Goal: Task Accomplishment & Management: Manage account settings

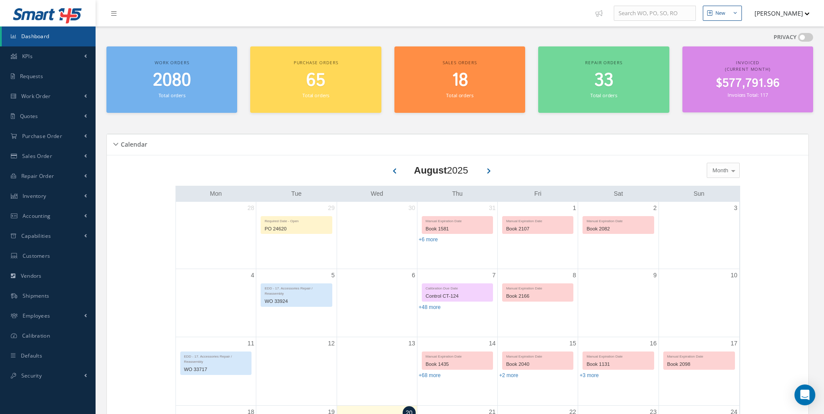
click at [773, 18] on button "[PERSON_NAME]" at bounding box center [777, 13] width 63 height 17
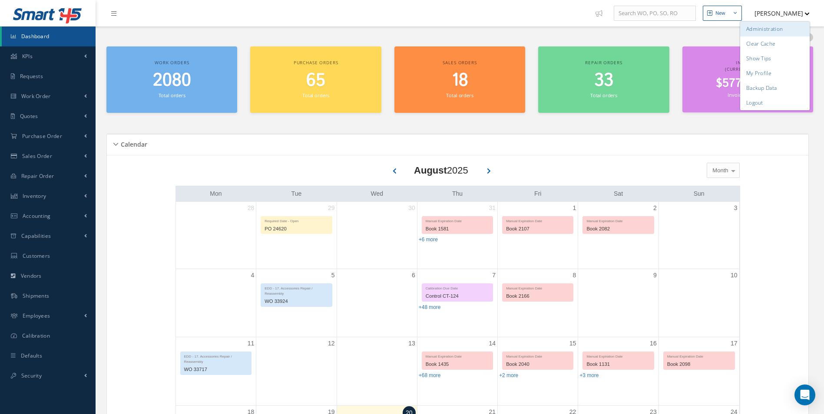
click at [772, 27] on link "Administration" at bounding box center [775, 29] width 70 height 15
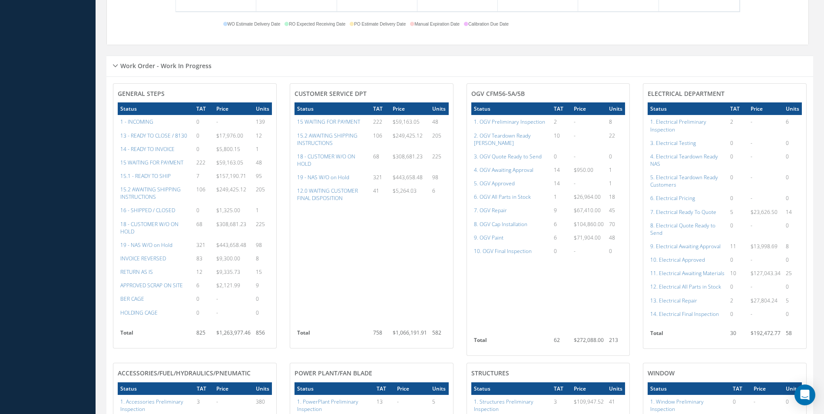
scroll to position [652, 0]
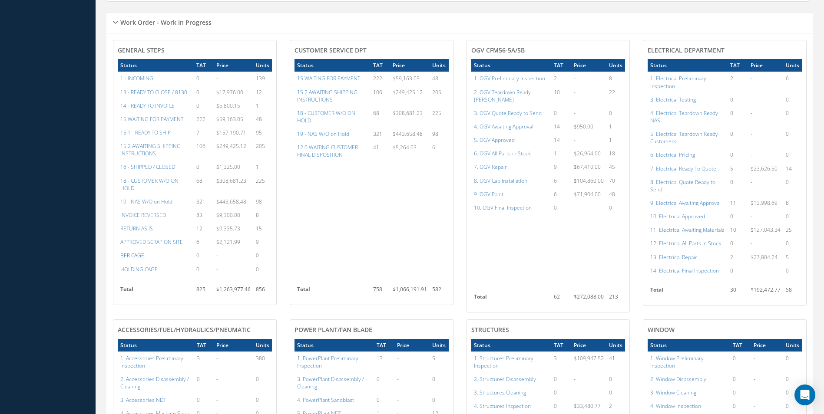
click at [139, 257] on a=66&excludeInternalCustomer=false&excludeInvoicedOrClosed=true&&filtersHidded"] "BER CAGE" at bounding box center [132, 255] width 24 height 7
click at [149, 271] on a=67&excludeInternalCustomer=false&excludeInvoicedOrClosed=true&&filtersHidded"] "HOLDING CAGE" at bounding box center [138, 269] width 37 height 7
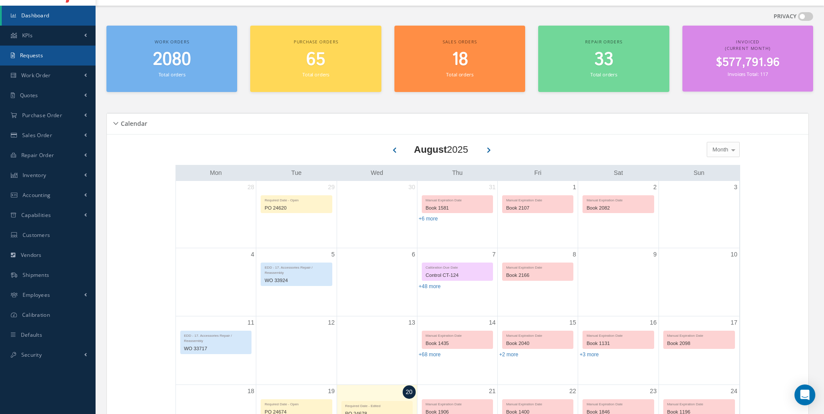
scroll to position [0, 0]
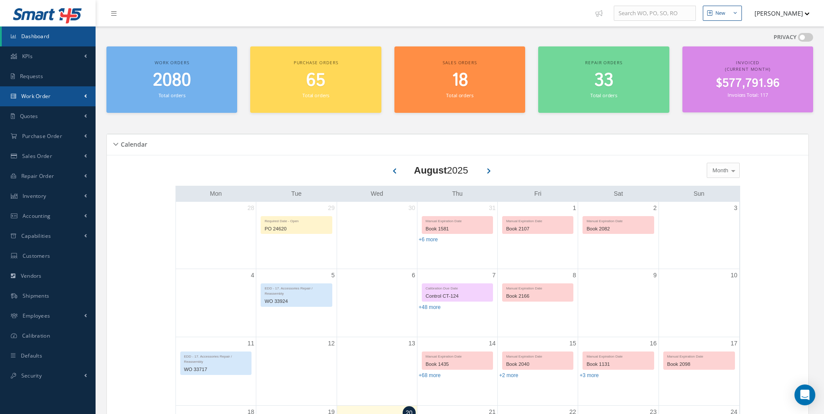
click at [72, 96] on link "Work Order" at bounding box center [48, 96] width 96 height 20
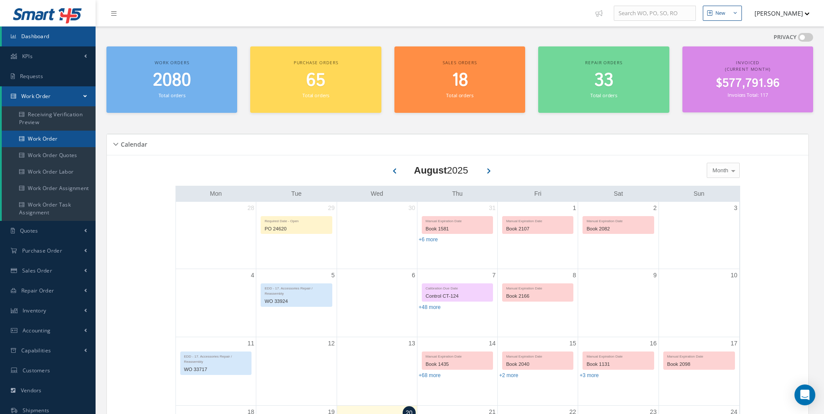
click at [74, 141] on link "Work Order" at bounding box center [49, 139] width 94 height 17
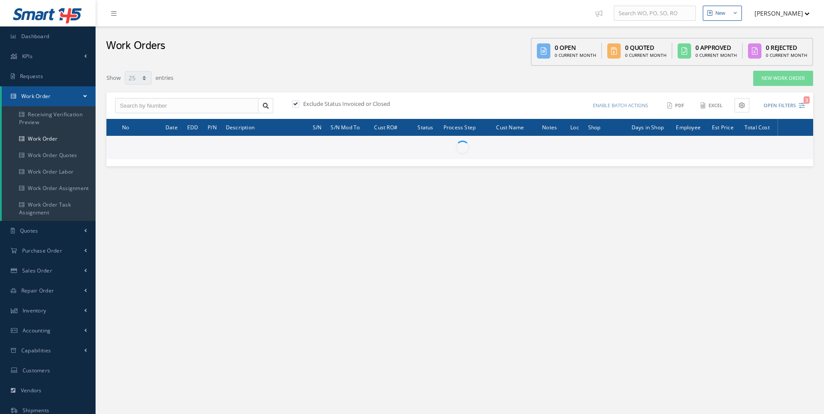
select select "25"
type input "All Work Request"
type input "All Work Performed"
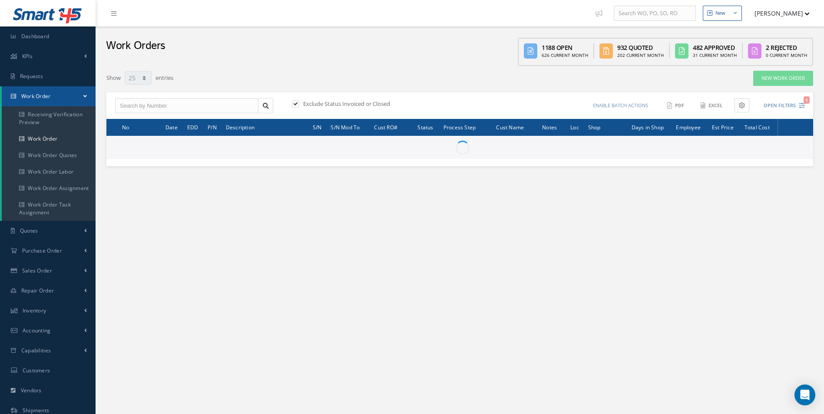
type input "All Status"
type input "WO Part Status"
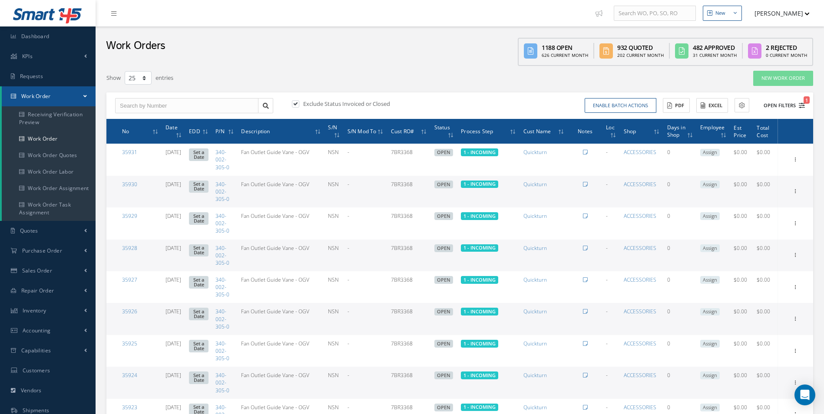
click at [780, 107] on button "Open Filters 1" at bounding box center [780, 106] width 49 height 14
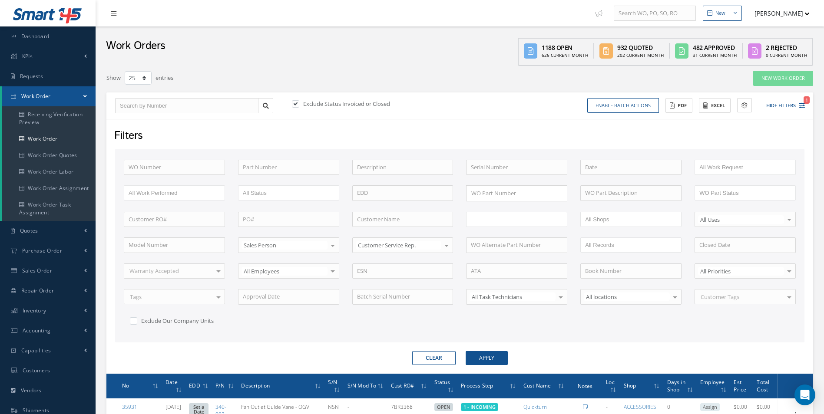
click at [501, 217] on input "text" at bounding box center [498, 219] width 55 height 11
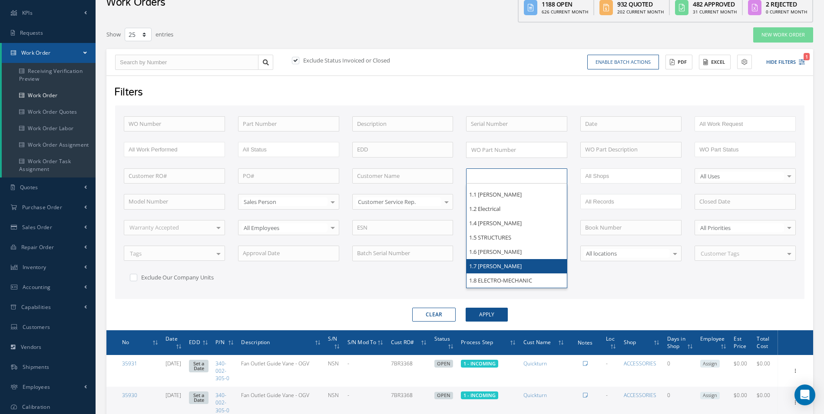
scroll to position [54, 0]
click at [418, 180] on input "text" at bounding box center [402, 177] width 101 height 16
type input "All Proccess Step"
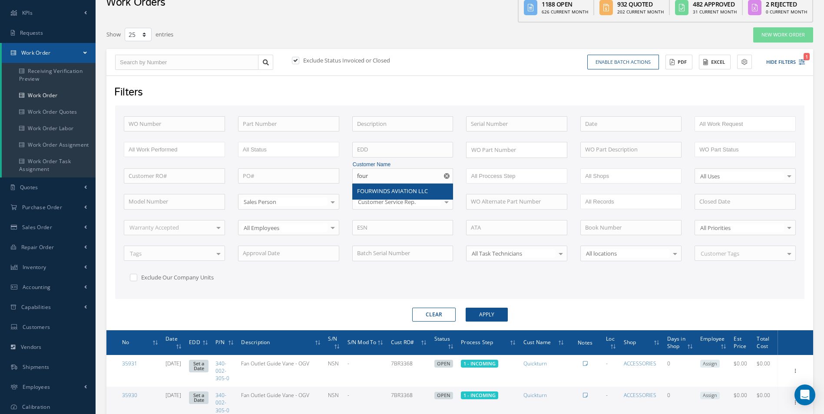
click at [416, 193] on span "FOURWINDS AVIATION LLC" at bounding box center [392, 191] width 71 height 8
type input "FOURWINDS AVIATION LLC"
click at [494, 311] on button "Apply" at bounding box center [487, 315] width 42 height 14
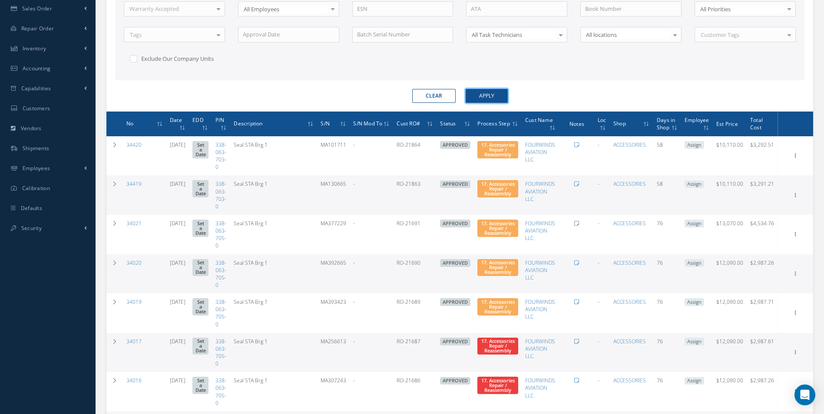
scroll to position [217, 0]
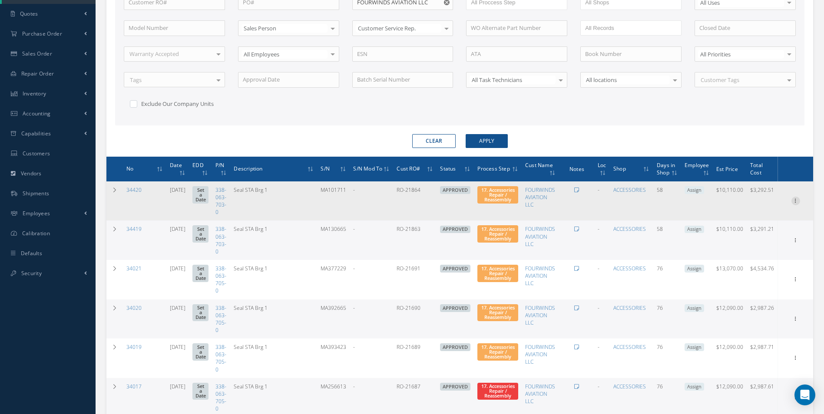
click at [793, 203] on icon at bounding box center [796, 200] width 9 height 7
click at [774, 215] on link "Edit" at bounding box center [756, 217] width 69 height 11
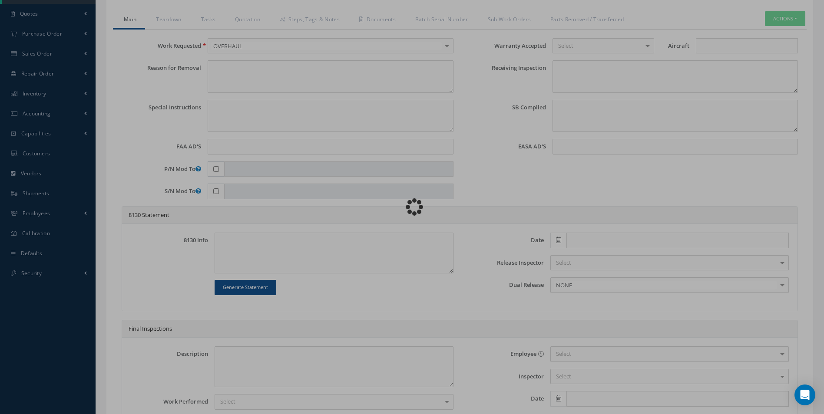
type input "338-063-703-0"
type input "06/23/2025"
type input "Seal STA Brg 1"
type input "RO-21864"
type input "MA101711"
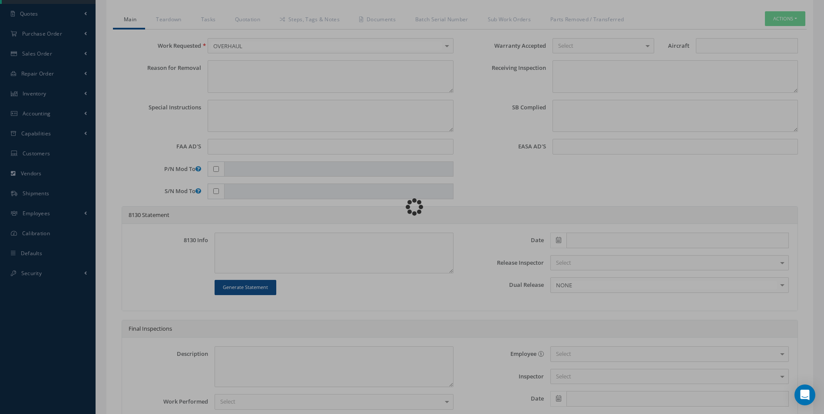
type input "890437"
type textarea "NONE"
type textarea "PLEASE SEE R.O. FOR DETAILS"
type textarea "NO VISUAL DAMAGE"
type textarea "None performed"
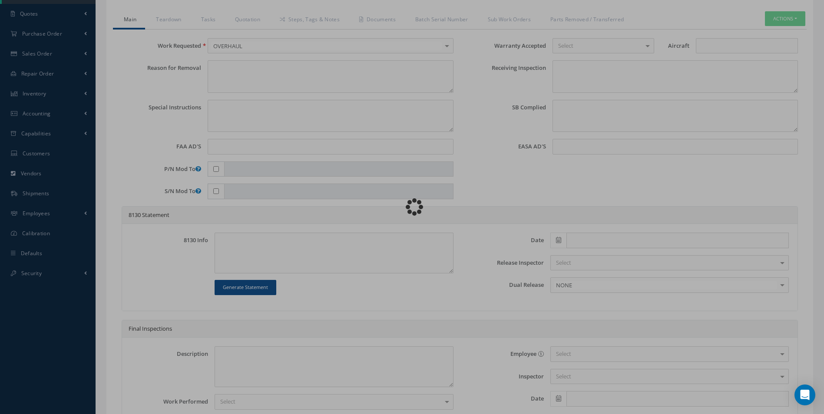
type textarea "Article was xxxxx in reference with the following Technical Standard : CFM56-5B…"
type textarea "Article has been approved to return to service."
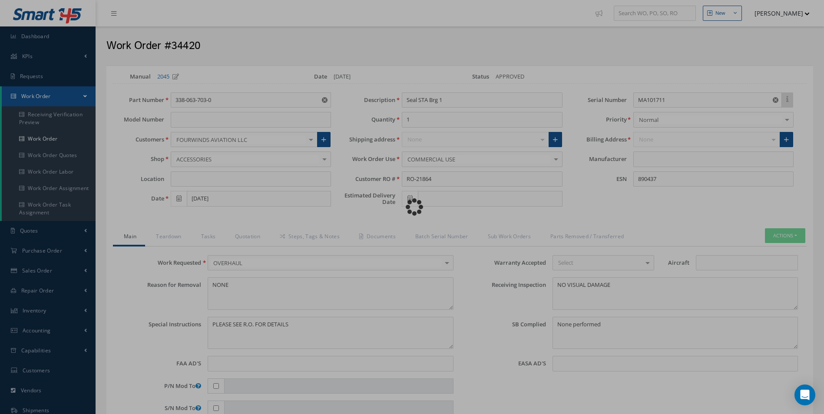
type input "CFM56-5B"
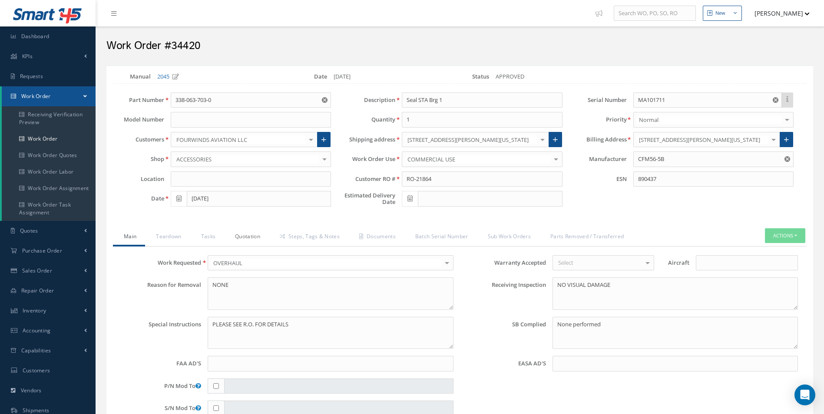
click at [255, 239] on link "Quotation" at bounding box center [246, 238] width 45 height 18
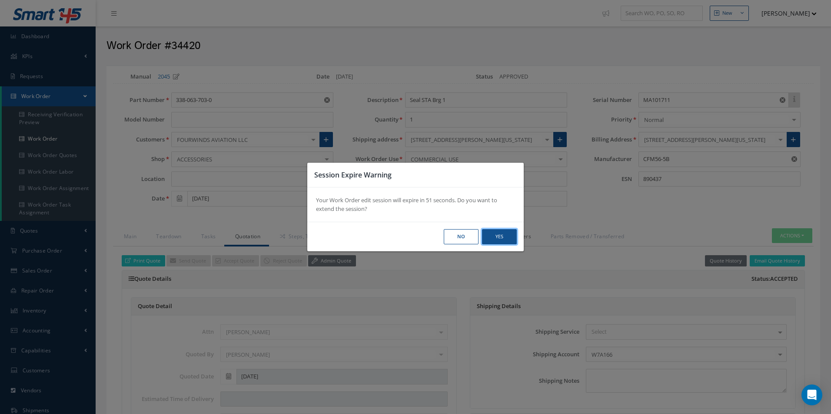
click at [0, 0] on button "Yes" at bounding box center [0, 0] width 0 height 0
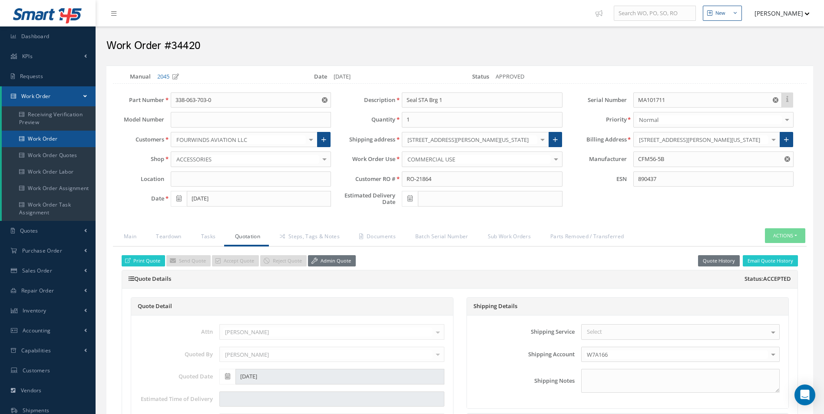
click at [49, 137] on link "Work Order" at bounding box center [49, 139] width 94 height 17
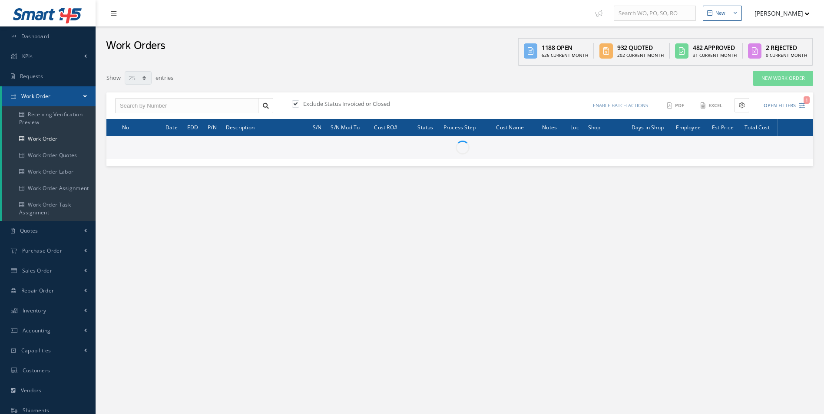
select select "25"
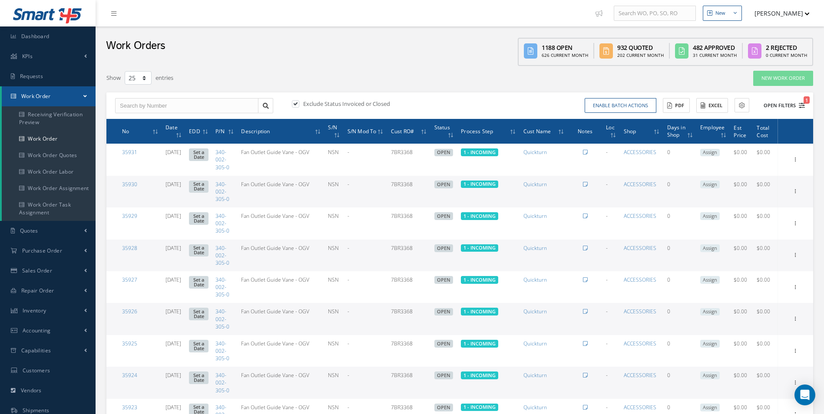
type input "All Work Request"
type input "All Work Performed"
type input "All Status"
type input "WO Part Status"
click at [787, 106] on button "Open Filters 1" at bounding box center [780, 106] width 49 height 14
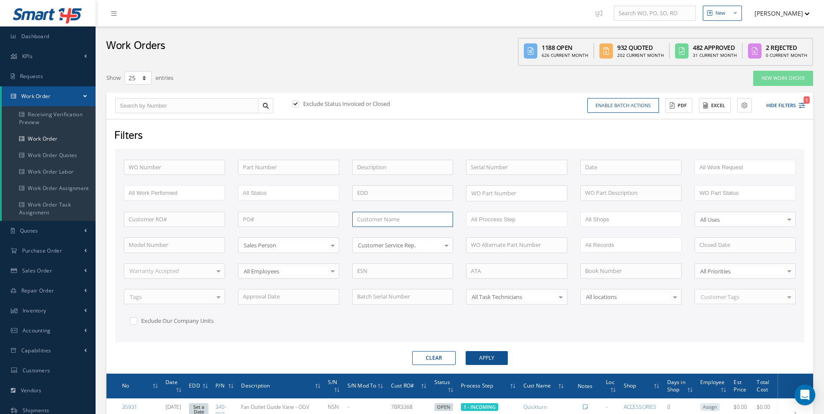
click at [394, 222] on input "text" at bounding box center [402, 220] width 101 height 16
click at [394, 234] on span "AFFINITY AERONAUTICAL SOLUTIONS" at bounding box center [390, 239] width 66 height 17
type input "AFFINITY AERONAUTICAL SOLUTIONS"
drag, startPoint x: 499, startPoint y: 363, endPoint x: 494, endPoint y: 356, distance: 8.2
click at [498, 363] on button "Apply" at bounding box center [487, 358] width 42 height 14
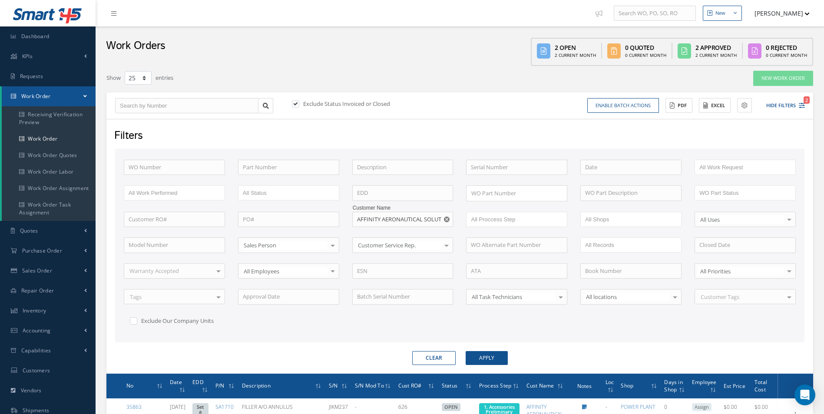
click at [783, 14] on button "[PERSON_NAME]" at bounding box center [777, 13] width 63 height 17
click at [784, 103] on link "Logout" at bounding box center [775, 103] width 70 height 15
